Goal: Task Accomplishment & Management: Use online tool/utility

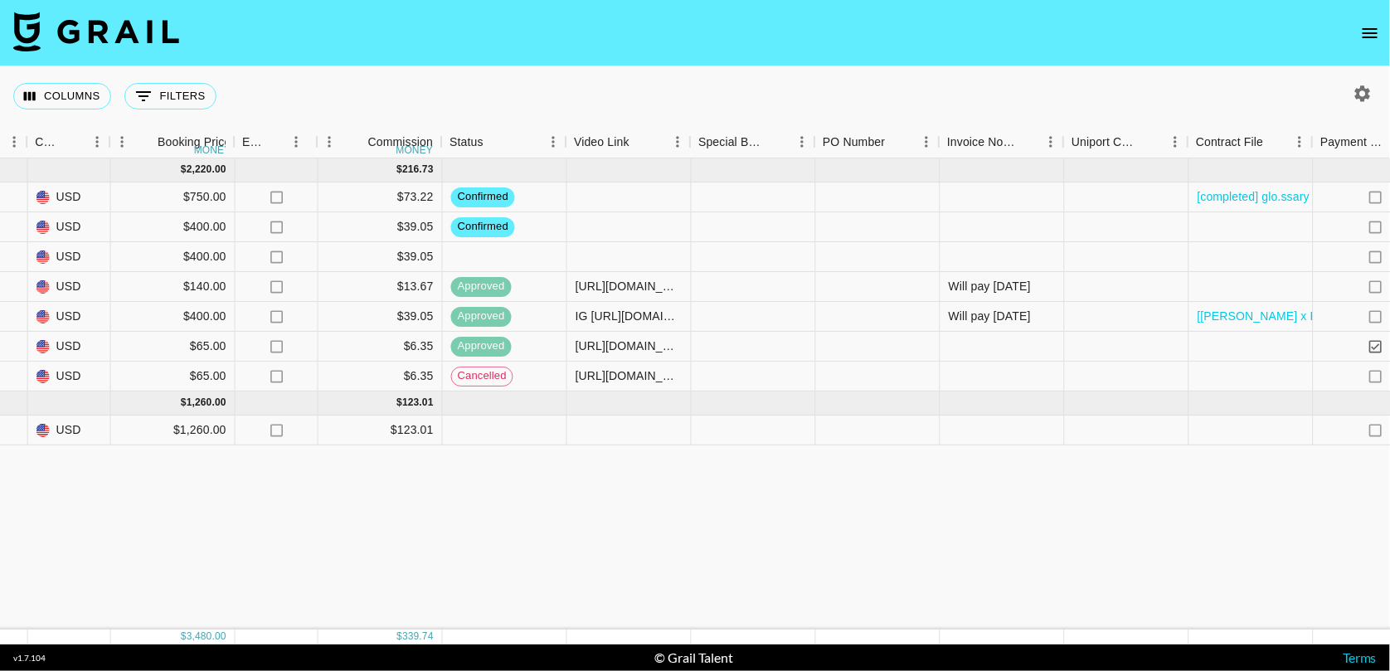
scroll to position [0, 1002]
drag, startPoint x: 721, startPoint y: 628, endPoint x: 674, endPoint y: 637, distance: 48.0
click at [674, 637] on div "[DATE] ( 7 ) $ 2,220.00 $ 216.73 recePyXL9K0p3a7o8 glo.ssary [PERSON_NAME][EMAI…" at bounding box center [695, 401] width 1390 height 486
click at [633, 573] on div "[DATE] ( 7 ) $ 2,220.00 $ 216.73 recePyXL9K0p3a7o8 glo.ssary [PERSON_NAME][EMAI…" at bounding box center [374, 393] width 2752 height 471
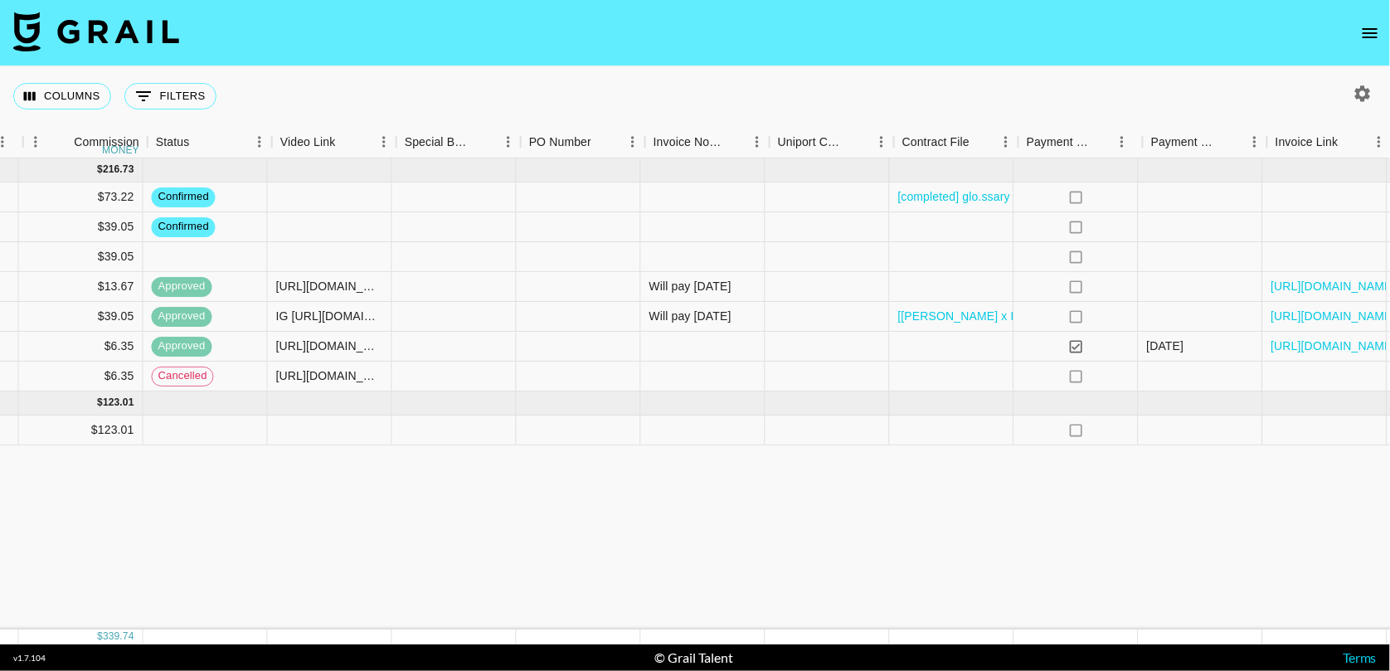
scroll to position [0, 1362]
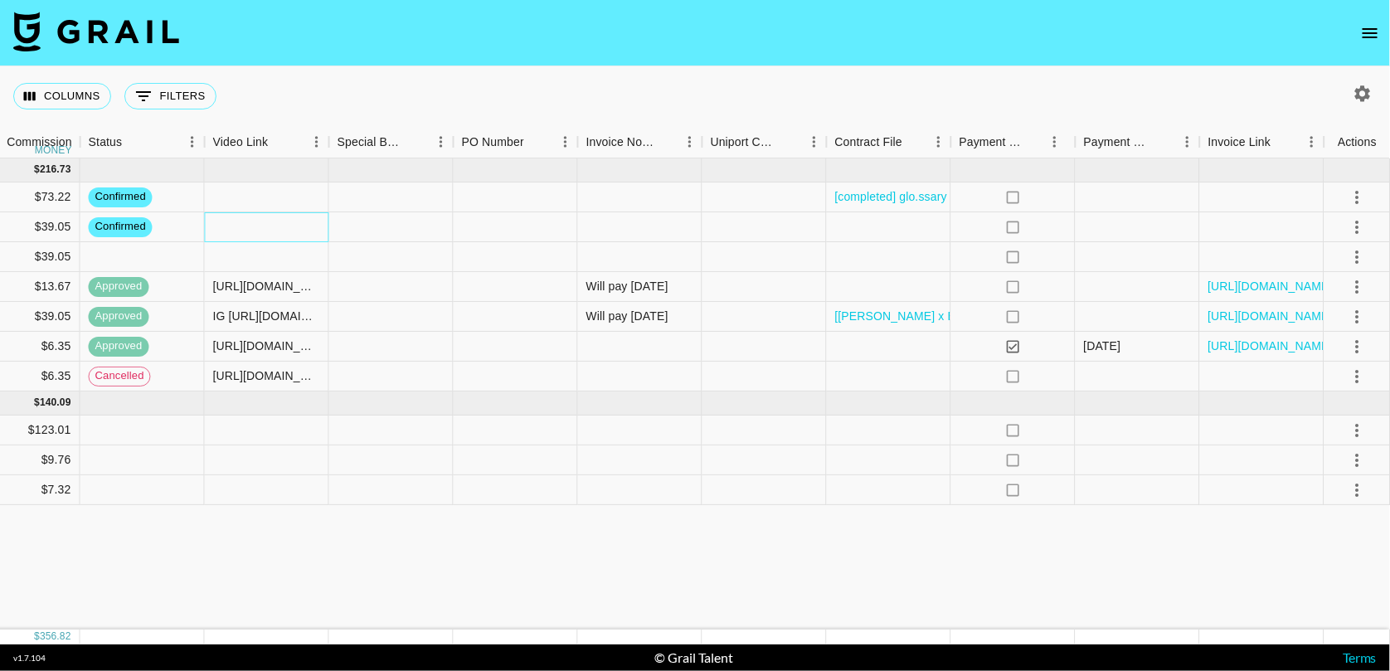
click at [233, 228] on div at bounding box center [267, 227] width 124 height 30
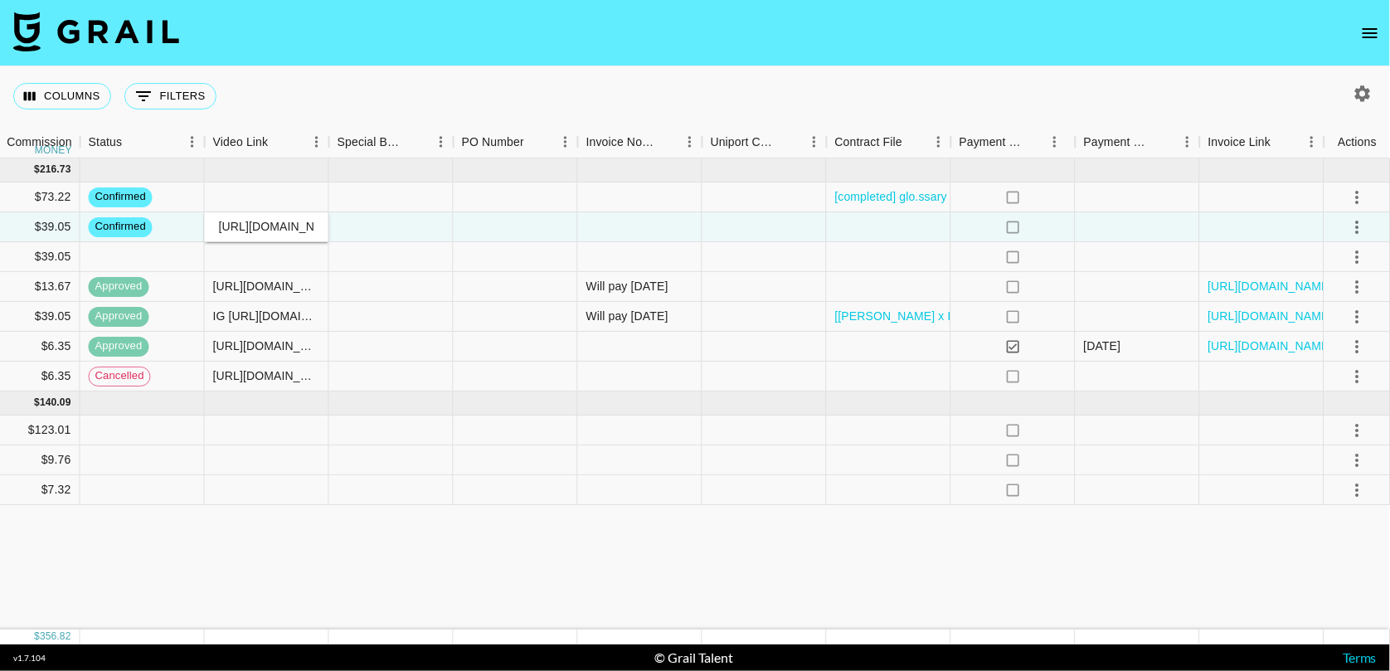
scroll to position [0, 244]
type input "[URL][DOMAIN_NAME][DOMAIN_NAME]"
click at [1156, 223] on div at bounding box center [1137, 227] width 124 height 30
click at [1357, 228] on icon "select merge strategy" at bounding box center [1357, 227] width 20 height 20
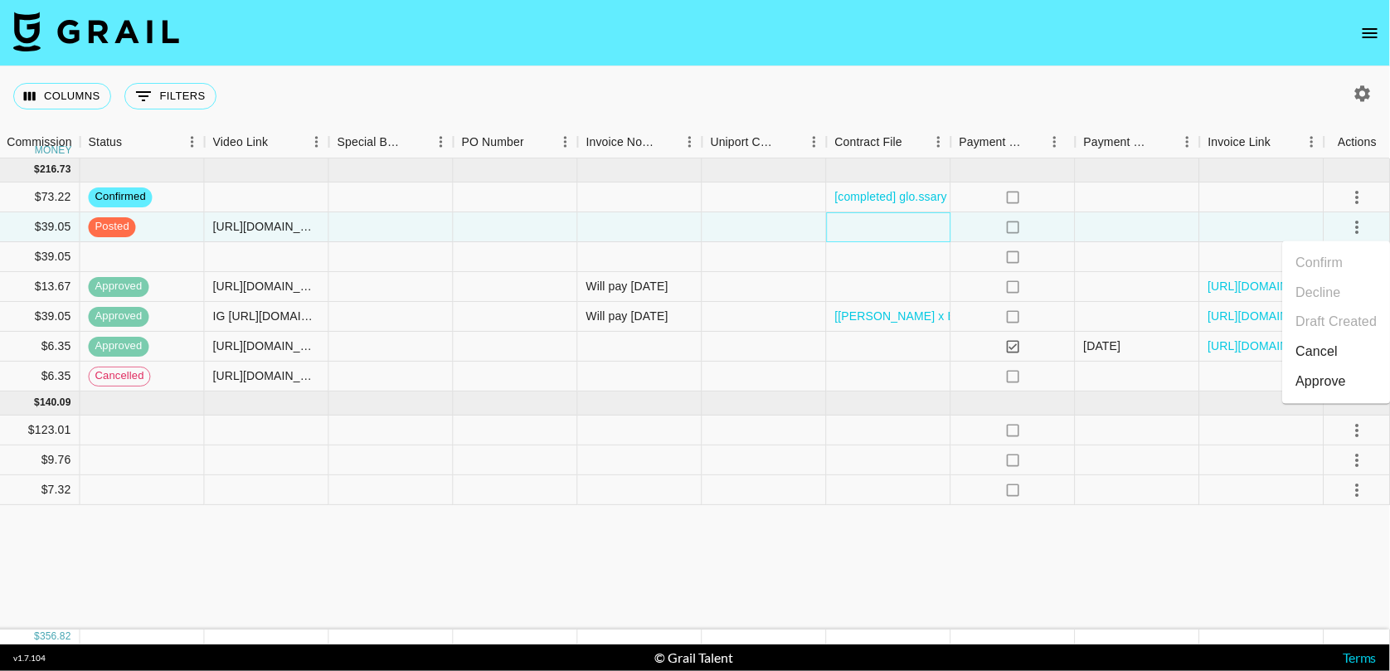
click at [889, 230] on div at bounding box center [889, 227] width 124 height 30
click at [1357, 219] on icon "select merge strategy" at bounding box center [1357, 227] width 20 height 20
click at [1325, 388] on div "Approve" at bounding box center [1320, 382] width 51 height 20
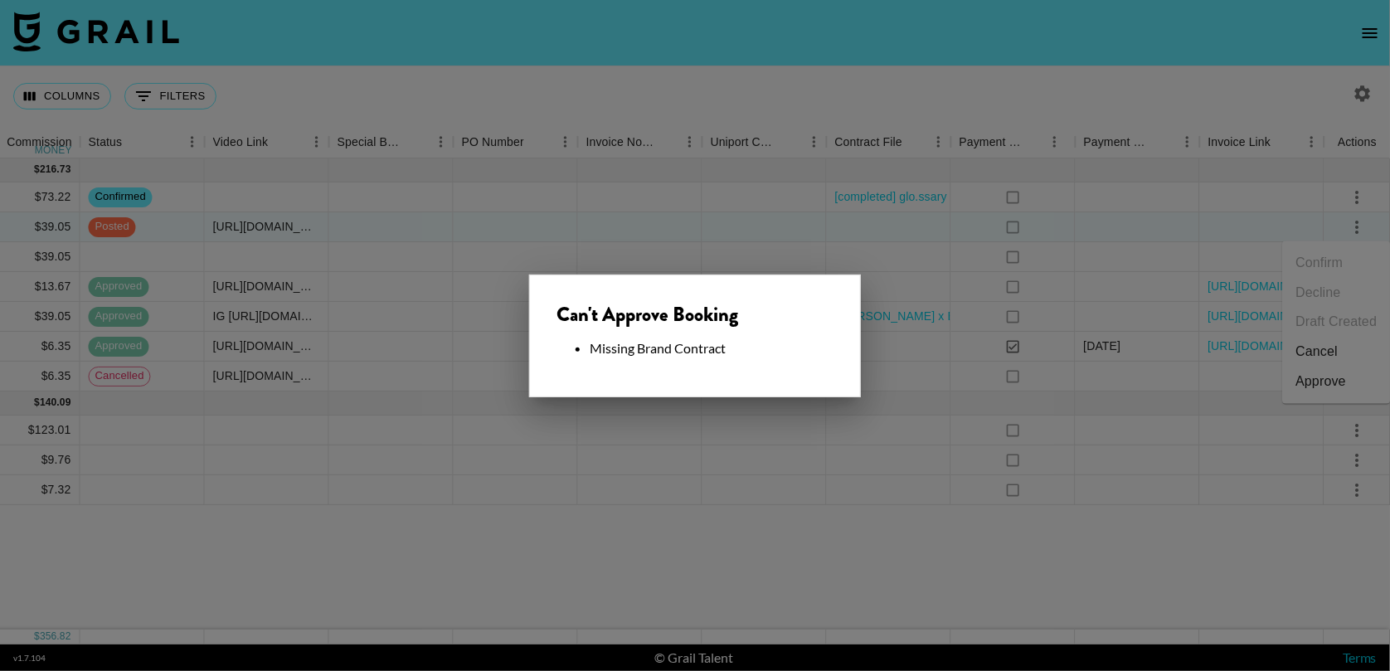
click at [1210, 507] on div at bounding box center [695, 335] width 1390 height 671
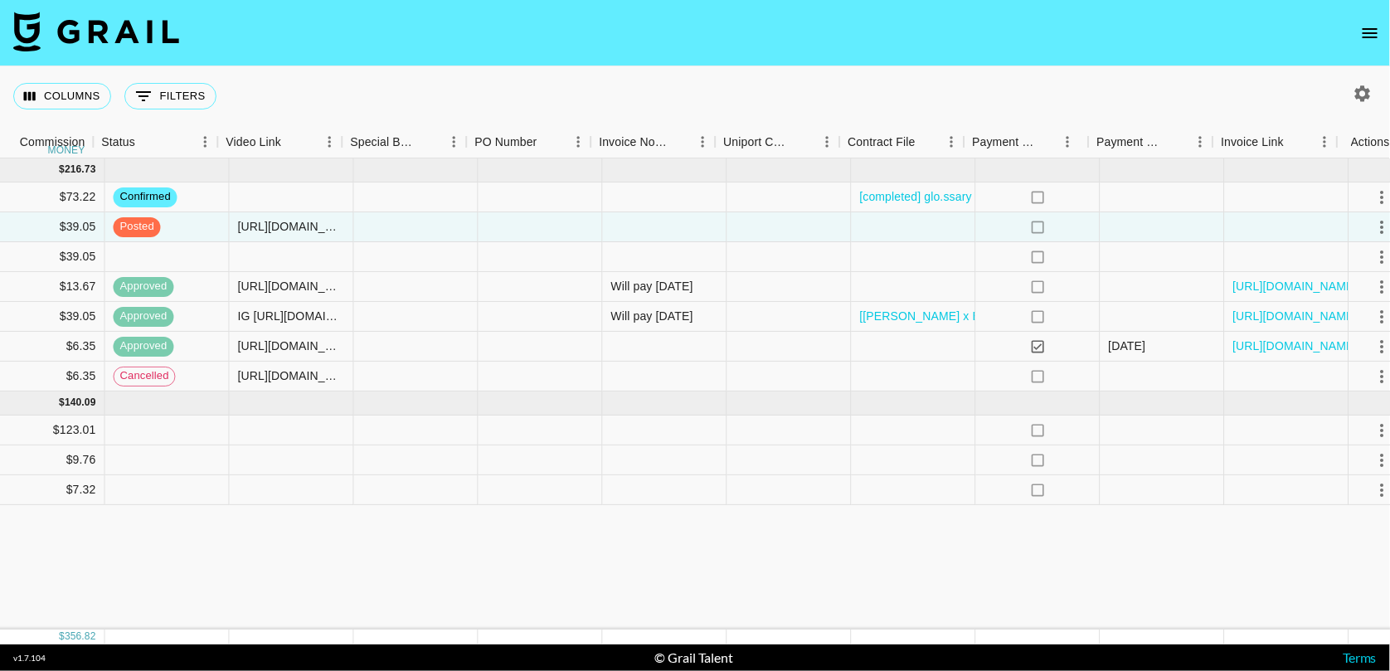
scroll to position [0, 1362]
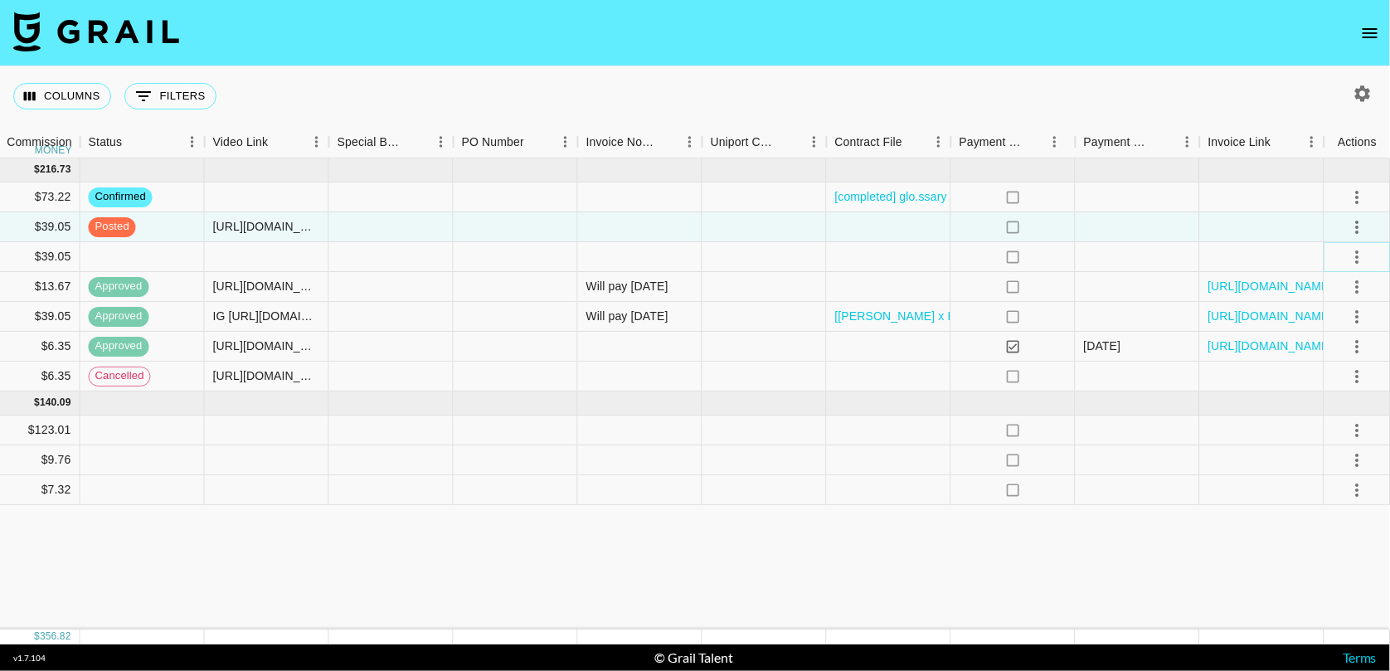
click at [1347, 258] on icon "select merge strategy" at bounding box center [1357, 257] width 20 height 20
click at [1345, 324] on li "Decline" at bounding box center [1336, 322] width 108 height 30
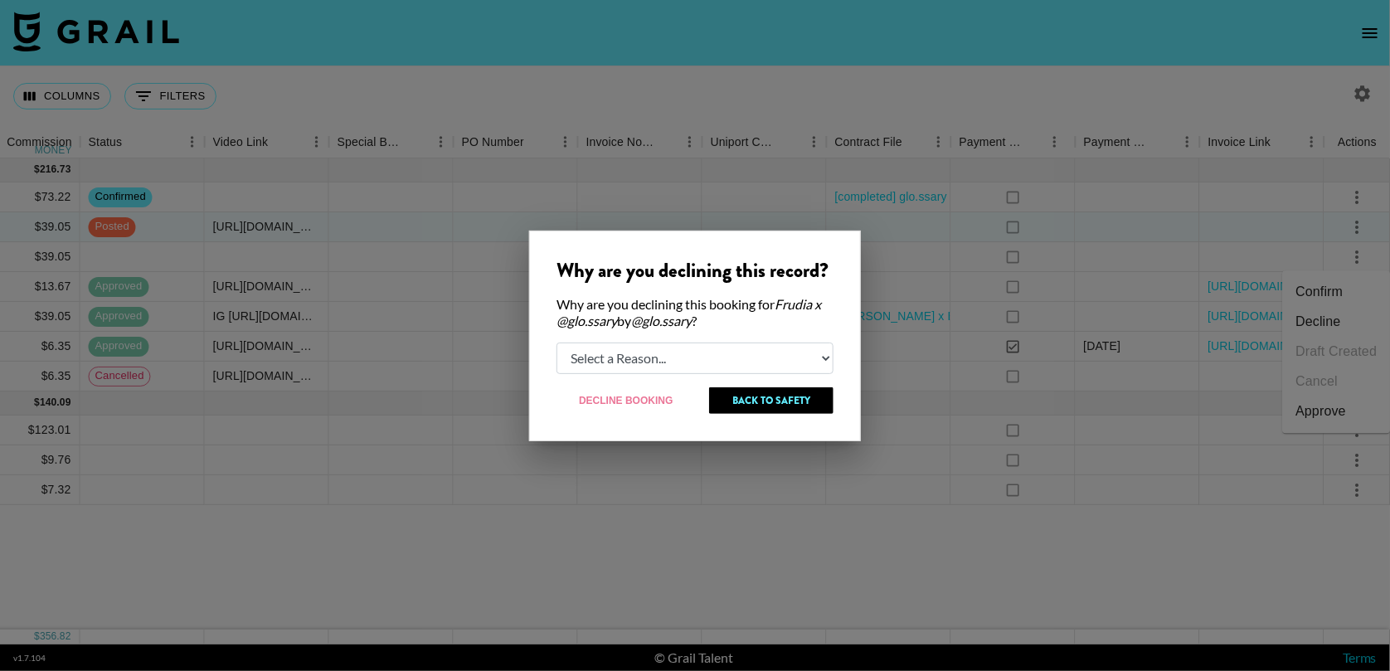
click at [795, 366] on select "Select a Reason... Relogging this deal due to a data issue The [PERSON_NAME] ca…" at bounding box center [694, 358] width 277 height 32
select select "booker_cancel"
click at [556, 342] on select "Select a Reason... Relogging this deal due to a data issue The [PERSON_NAME] ca…" at bounding box center [694, 358] width 277 height 32
click at [646, 399] on button "Decline Booking" at bounding box center [626, 400] width 140 height 27
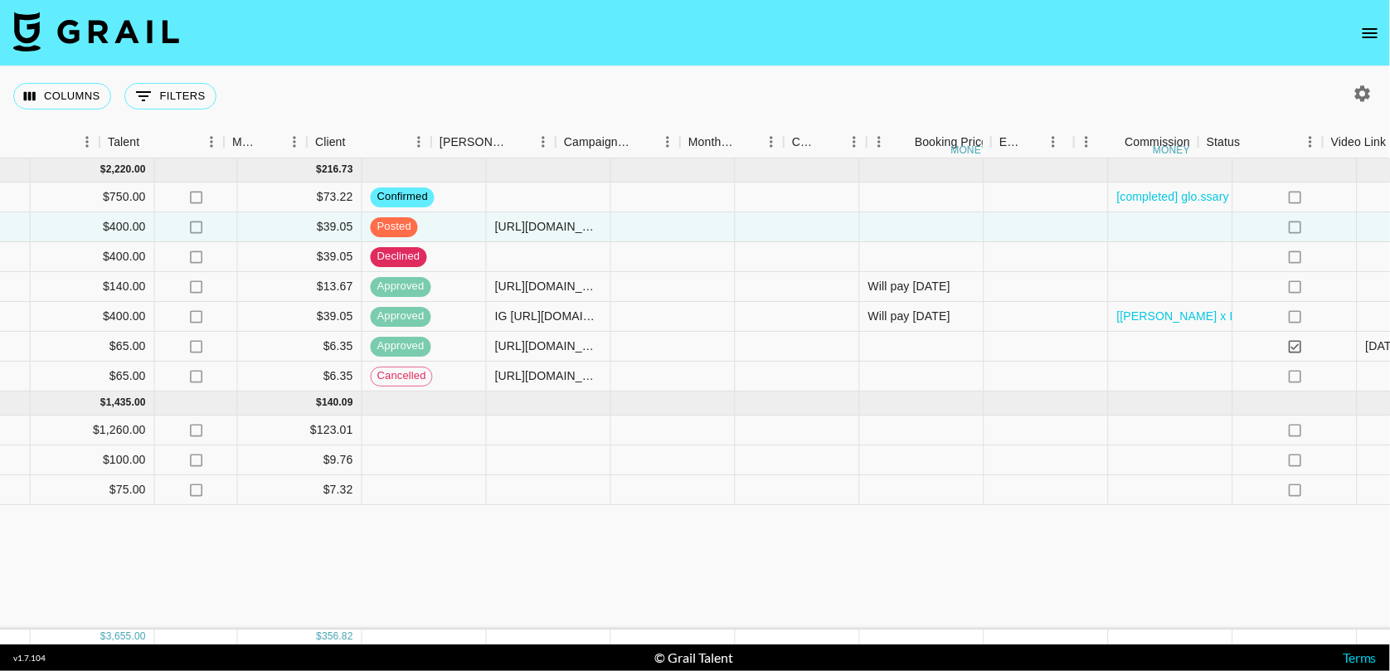
scroll to position [0, 244]
